Goal: Task Accomplishment & Management: Manage account settings

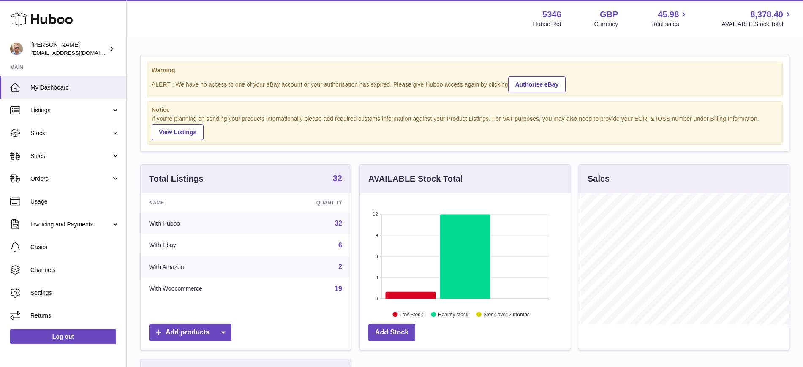
scroll to position [132, 210]
click at [56, 133] on span "Stock" at bounding box center [70, 133] width 81 height 8
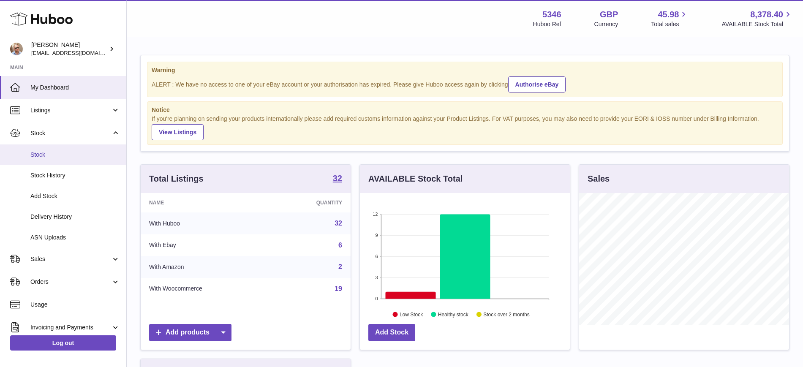
click at [57, 153] on span "Stock" at bounding box center [75, 155] width 90 height 8
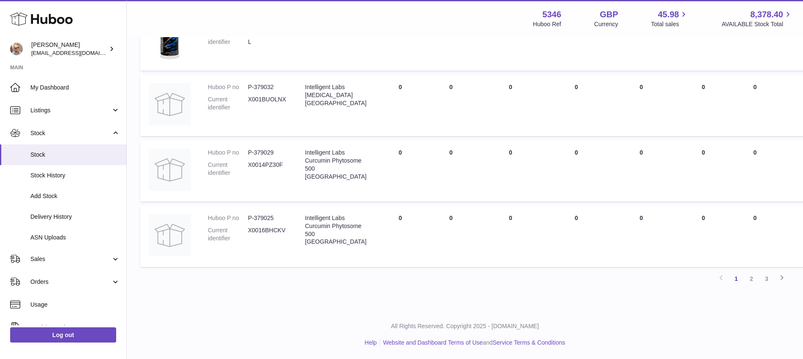
scroll to position [740, 0]
click at [751, 276] on link "2" at bounding box center [751, 278] width 15 height 15
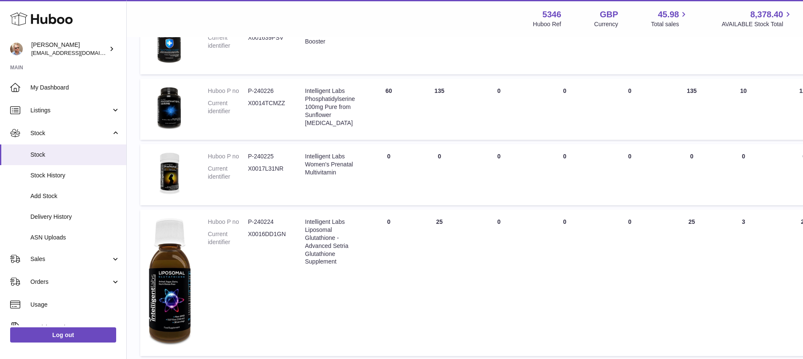
scroll to position [582, 0]
